Goal: Obtain resource: Download file/media

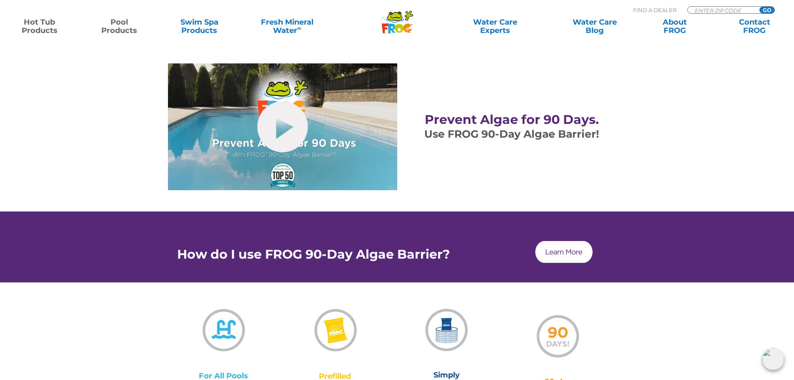
click at [44, 26] on link "Hot Tub Products" at bounding box center [39, 26] width 62 height 17
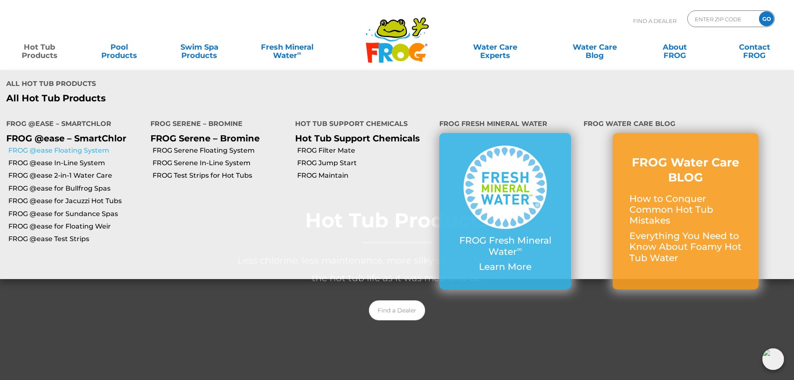
click at [68, 153] on link "FROG @ease Floating System" at bounding box center [76, 150] width 136 height 9
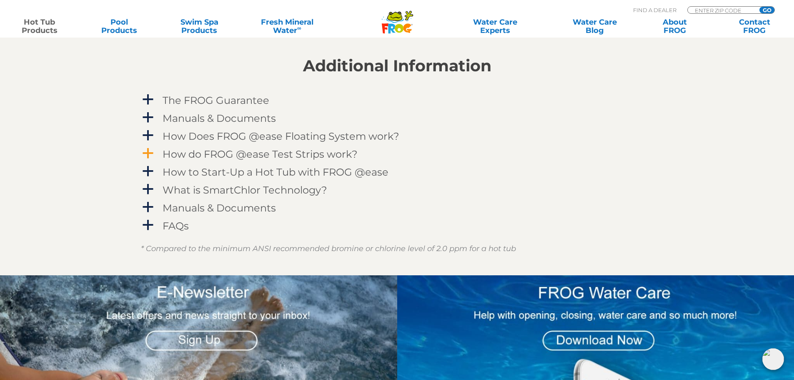
scroll to position [876, 0]
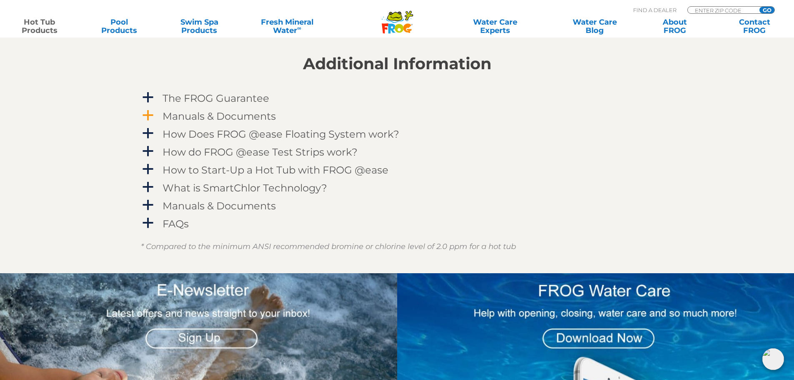
click at [151, 115] on span "a" at bounding box center [148, 115] width 13 height 13
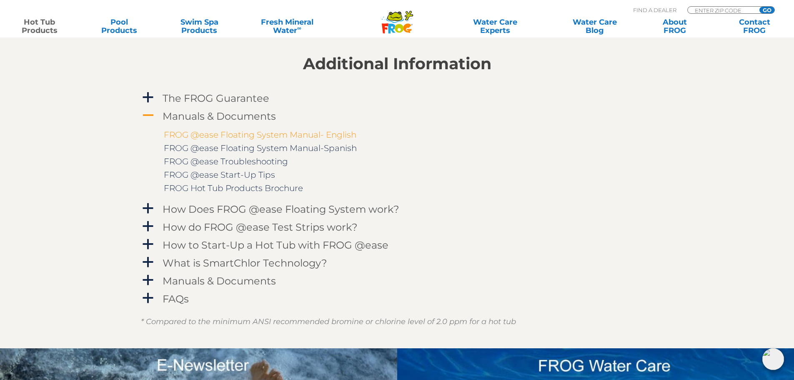
click at [224, 133] on link "FROG @ease Floating System Manual- English" at bounding box center [260, 135] width 193 height 10
